Goal: Find specific page/section: Find specific page/section

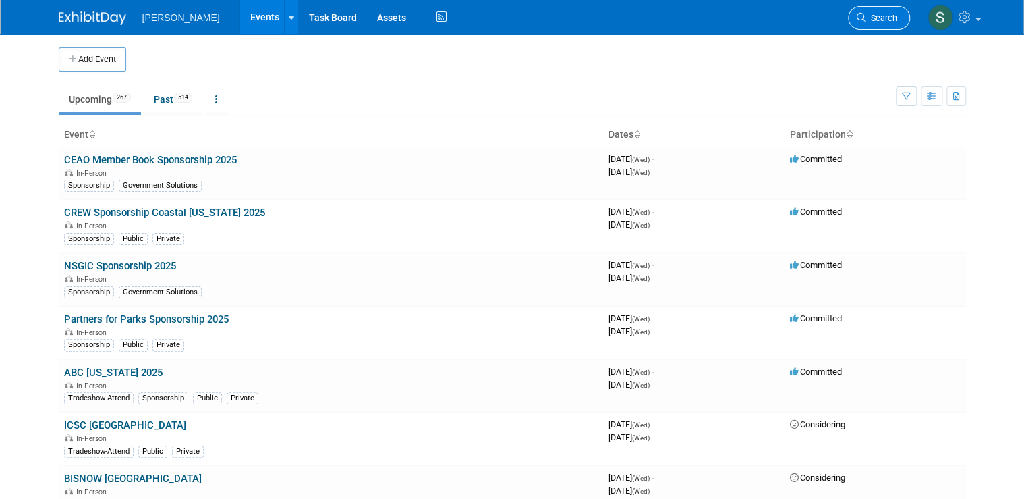
click at [895, 22] on span "Search" at bounding box center [881, 18] width 31 height 10
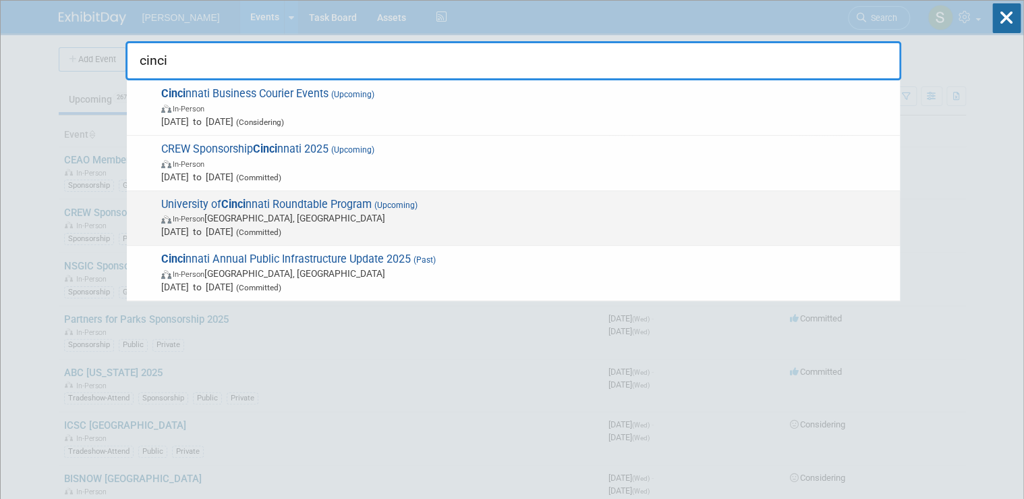
type input "cinci"
click at [374, 206] on span "(Upcoming)" at bounding box center [395, 204] width 46 height 9
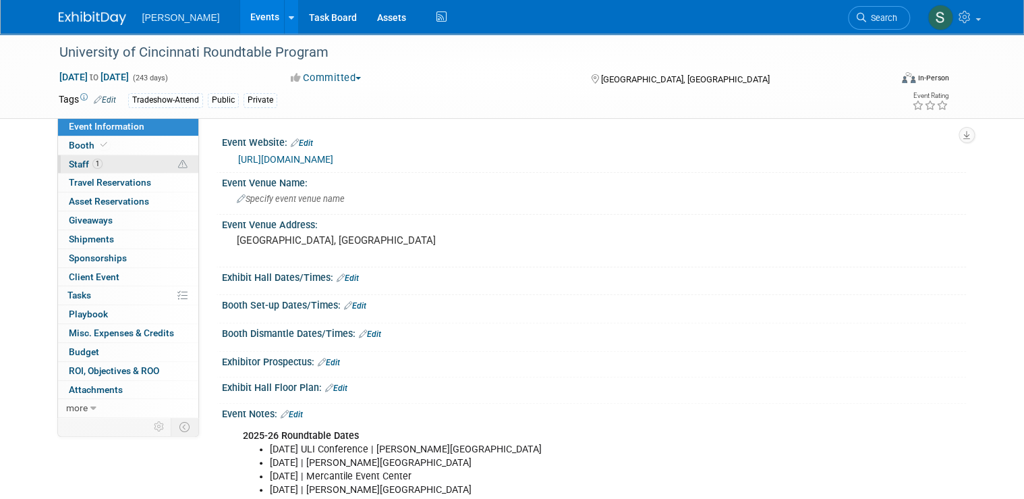
click at [134, 165] on link "1 Staff 1" at bounding box center [128, 164] width 140 height 18
